Goal: Transaction & Acquisition: Purchase product/service

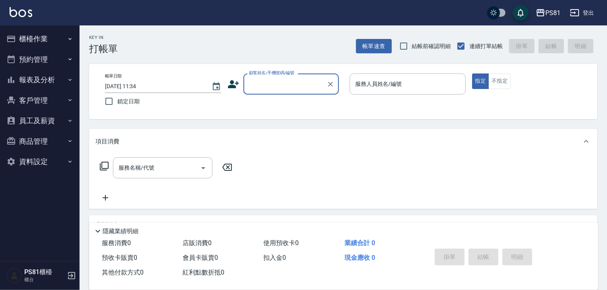
click at [50, 44] on button "櫃檯作業" at bounding box center [39, 39] width 73 height 21
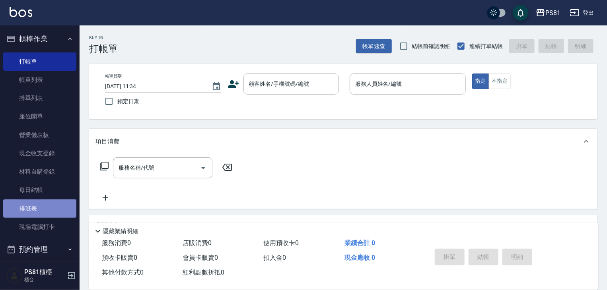
click at [46, 212] on link "排班表" at bounding box center [39, 209] width 73 height 18
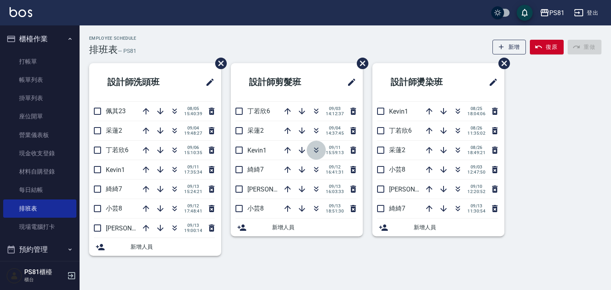
click at [314, 148] on icon "button" at bounding box center [316, 151] width 10 height 10
drag, startPoint x: 314, startPoint y: 148, endPoint x: 374, endPoint y: 253, distance: 120.8
click at [374, 253] on div "設計師洗頭班 佩其23 [DATE] 15:40:39 采[PERSON_NAME]2 [DATE] 19:48:27 [PERSON_NAME]6 [DAT…" at bounding box center [341, 164] width 522 height 202
drag, startPoint x: 523, startPoint y: 250, endPoint x: 530, endPoint y: 268, distance: 19.0
click at [527, 265] on div "Employee Schedule 排班表 — PS81 新增 復原 重做 設計師洗頭班 佩其23 [DATE] 15:40:39 采蓮2 [DATE] 19…" at bounding box center [345, 146] width 531 height 243
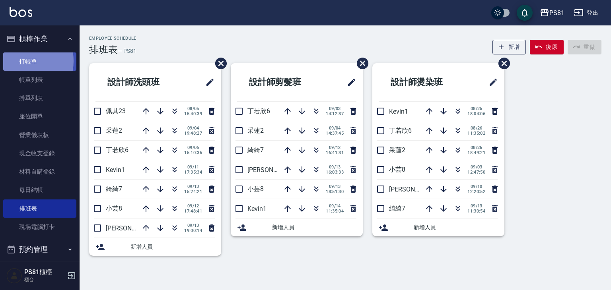
click at [20, 61] on link "打帳單" at bounding box center [39, 61] width 73 height 18
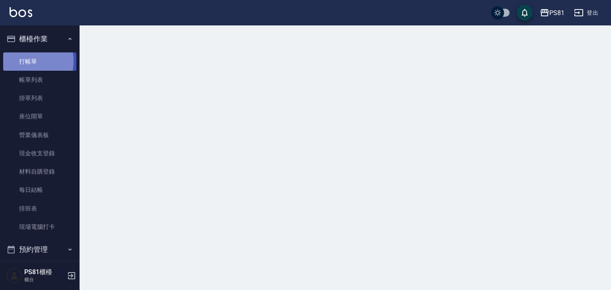
click at [20, 61] on link "打帳單" at bounding box center [39, 61] width 73 height 18
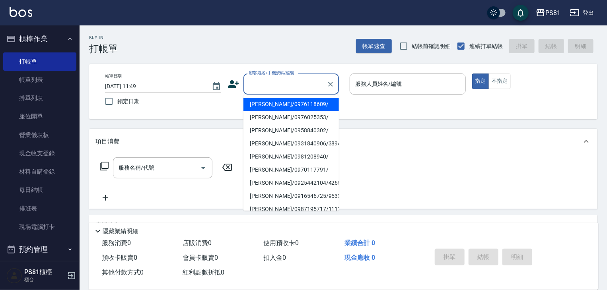
click at [266, 87] on input "顧客姓名/手機號碼/編號" at bounding box center [285, 84] width 76 height 14
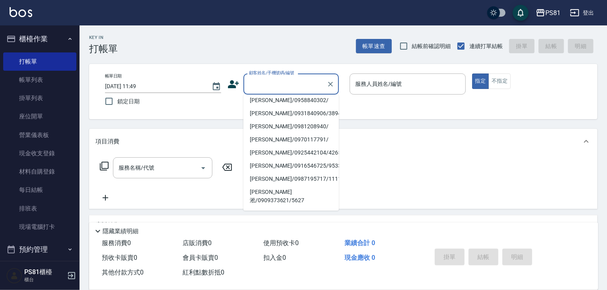
scroll to position [80, 0]
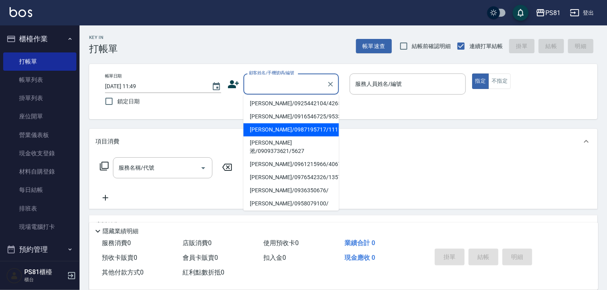
click at [286, 128] on li "[PERSON_NAME]/0987195717/111111" at bounding box center [290, 129] width 95 height 13
type input "[PERSON_NAME]/0987195717/111111"
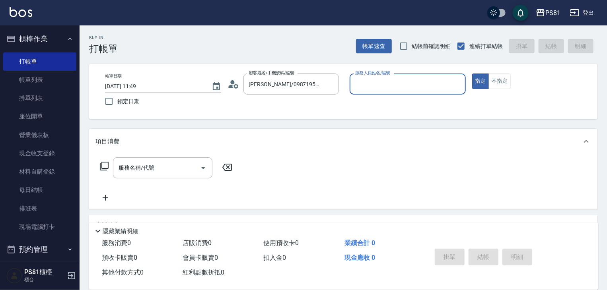
click at [373, 85] on input "服務人員姓名/編號" at bounding box center [407, 84] width 109 height 14
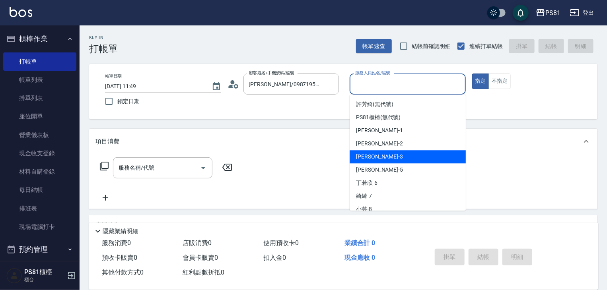
click at [382, 157] on div "[PERSON_NAME] -3" at bounding box center [408, 156] width 116 height 13
type input "[PERSON_NAME]-3"
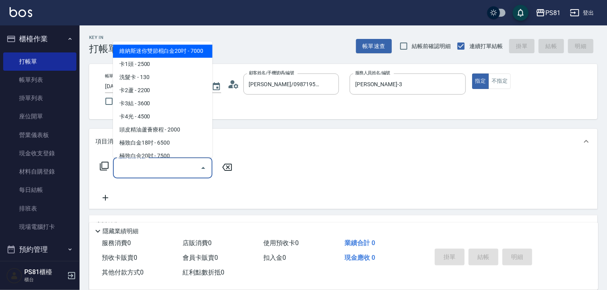
click at [157, 166] on input "服務名稱/代號" at bounding box center [157, 168] width 80 height 14
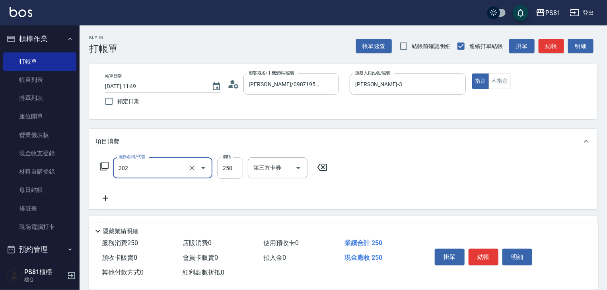
type input "單剪250(202)"
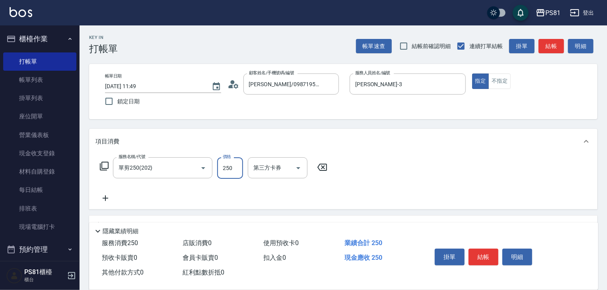
click at [235, 165] on input "250" at bounding box center [230, 167] width 26 height 21
type input "350"
click at [478, 254] on button "結帳" at bounding box center [483, 257] width 30 height 17
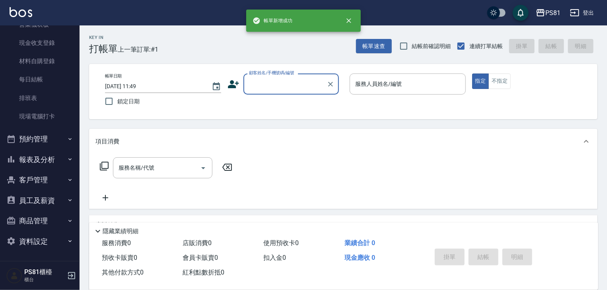
scroll to position [96, 0]
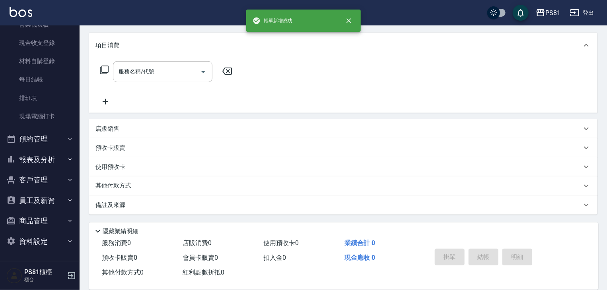
click at [50, 136] on button "預約管理" at bounding box center [39, 139] width 73 height 21
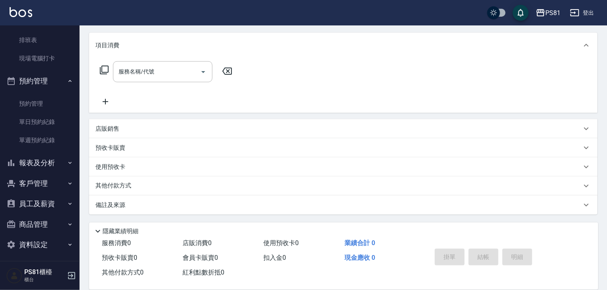
click at [62, 175] on button "客戶管理" at bounding box center [39, 183] width 73 height 21
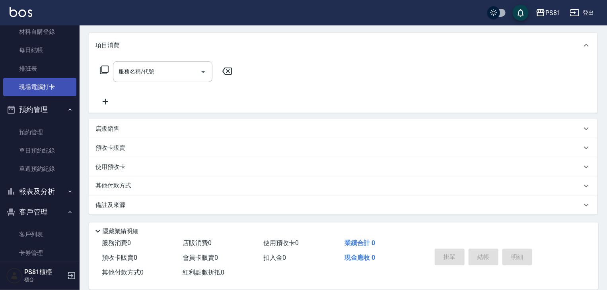
scroll to position [10, 0]
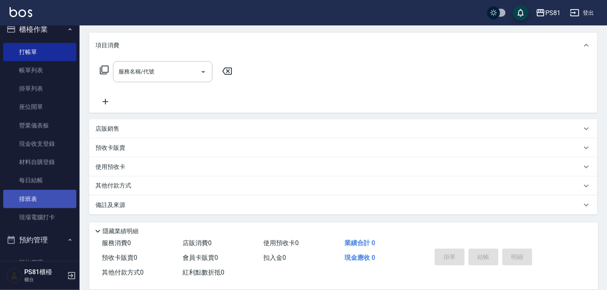
click at [28, 193] on link "排班表" at bounding box center [39, 199] width 73 height 18
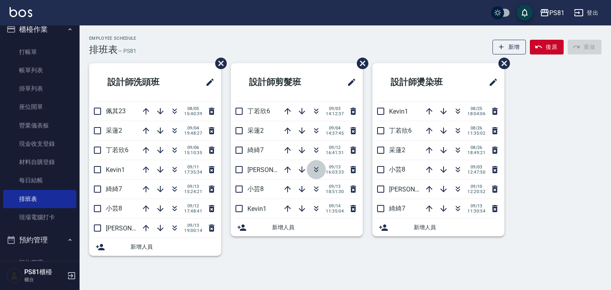
click at [319, 168] on icon "button" at bounding box center [316, 170] width 10 height 10
drag, startPoint x: 329, startPoint y: 168, endPoint x: 338, endPoint y: 177, distance: 13.2
click at [338, 177] on div "[DATE] 18:51:30" at bounding box center [318, 169] width 80 height 19
drag, startPoint x: 210, startPoint y: 245, endPoint x: 206, endPoint y: 281, distance: 36.0
click at [206, 281] on div "Employee Schedule 排班表 — PS81 新增 復原 重做 設計師洗頭班 佩其23 [DATE] 15:40:39 采蓮2 [DATE] 19…" at bounding box center [305, 145] width 611 height 290
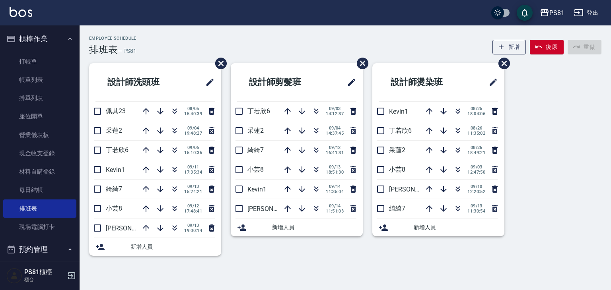
click at [167, 37] on div "Employee Schedule 排班表 — PS81 新增 復原 重做" at bounding box center [345, 45] width 512 height 19
click at [45, 54] on link "打帳單" at bounding box center [39, 61] width 73 height 18
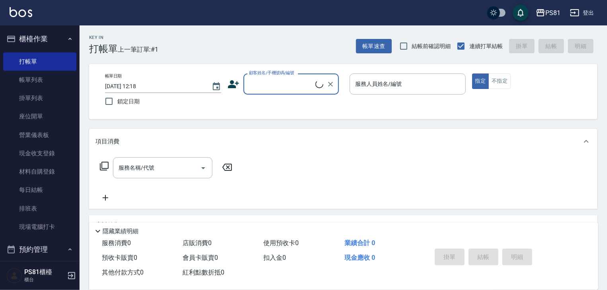
click at [258, 74] on label "顧客姓名/手機號碼/編號" at bounding box center [271, 73] width 45 height 6
click at [258, 77] on input "顧客姓名/手機號碼/編號" at bounding box center [281, 84] width 68 height 14
click at [264, 81] on input "顧客姓名/手機號碼/編號" at bounding box center [285, 84] width 76 height 14
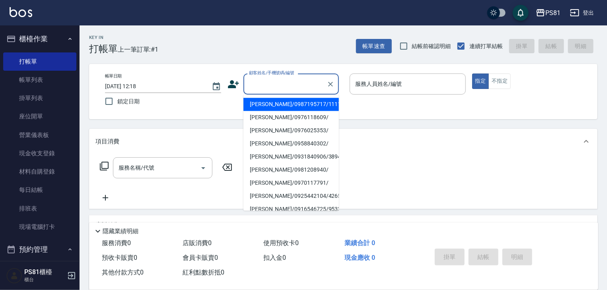
click at [272, 102] on li "[PERSON_NAME]/0987195717/111111" at bounding box center [290, 104] width 95 height 13
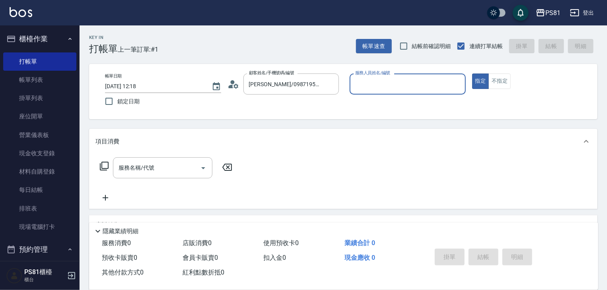
type input "[PERSON_NAME]/0987195717/111111"
click at [386, 85] on input "服務人員姓名/編號" at bounding box center [407, 84] width 109 height 14
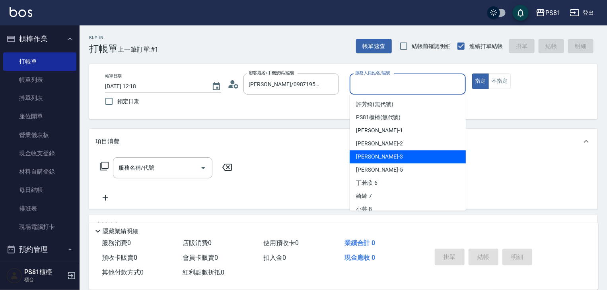
click at [380, 159] on div "[PERSON_NAME] -3" at bounding box center [408, 156] width 116 height 13
type input "[PERSON_NAME]-3"
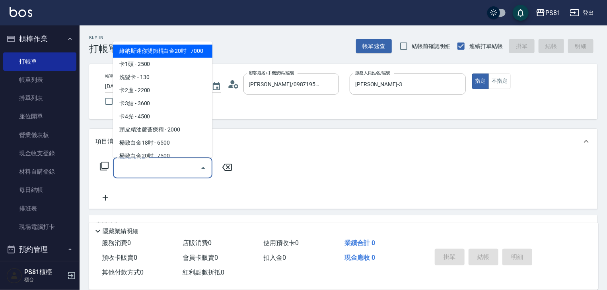
click at [187, 168] on input "服務名稱/代號" at bounding box center [157, 168] width 80 height 14
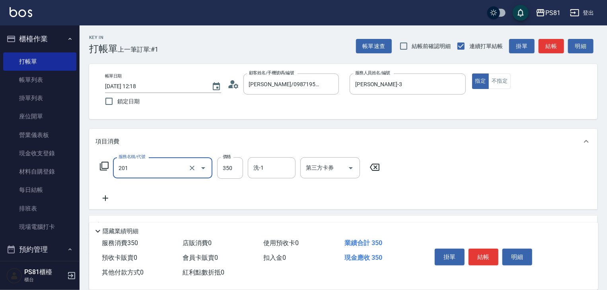
type input "洗剪350(201)"
click at [492, 257] on button "結帳" at bounding box center [483, 257] width 30 height 17
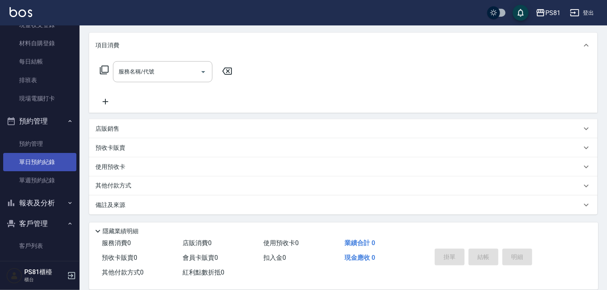
scroll to position [234, 0]
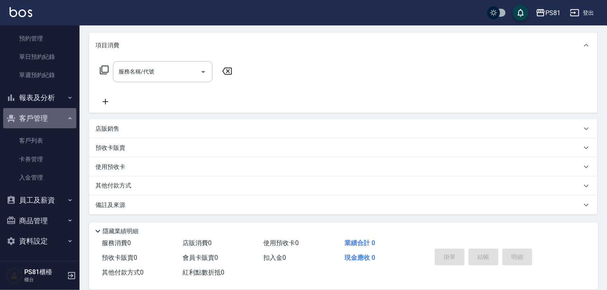
click at [52, 109] on button "客戶管理" at bounding box center [39, 118] width 73 height 21
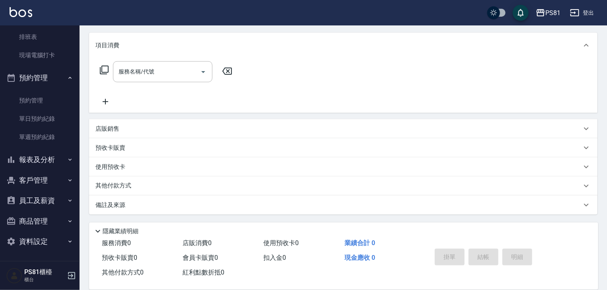
click at [44, 157] on button "報表及分析" at bounding box center [39, 160] width 73 height 21
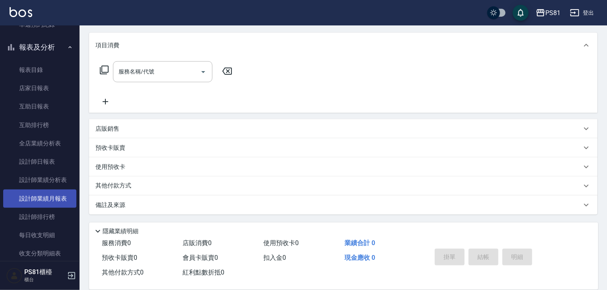
scroll to position [379, 0]
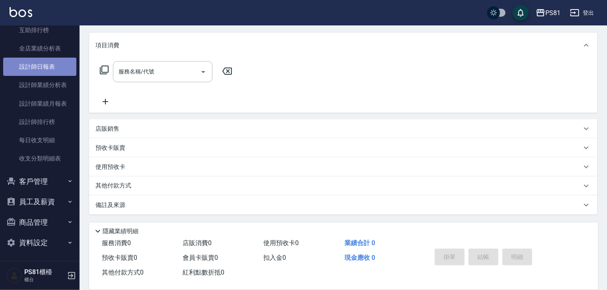
click at [57, 68] on link "設計師日報表" at bounding box center [39, 67] width 73 height 18
